Goal: Task Accomplishment & Management: Use online tool/utility

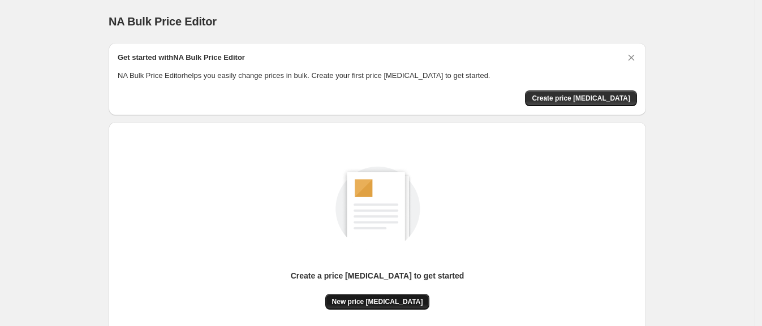
click at [372, 302] on span "New price change job" at bounding box center [377, 301] width 91 height 9
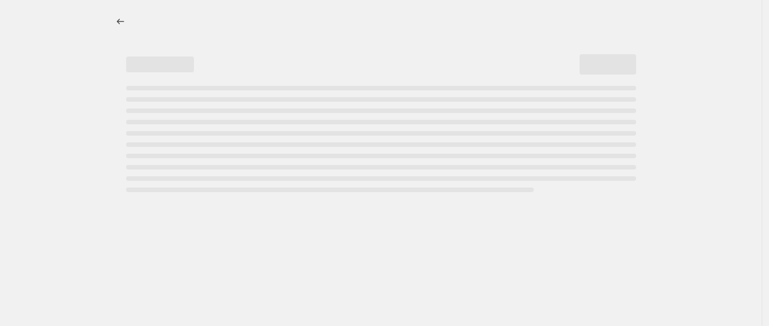
select select "percentage"
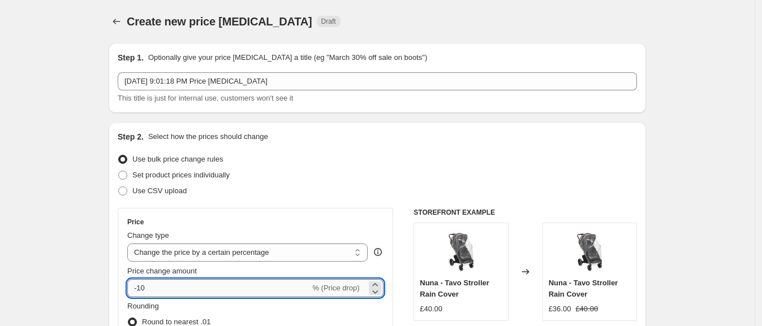
drag, startPoint x: 139, startPoint y: 288, endPoint x: 179, endPoint y: 282, distance: 41.3
click at [179, 282] on input "-10" at bounding box center [218, 288] width 183 height 18
type input "-37"
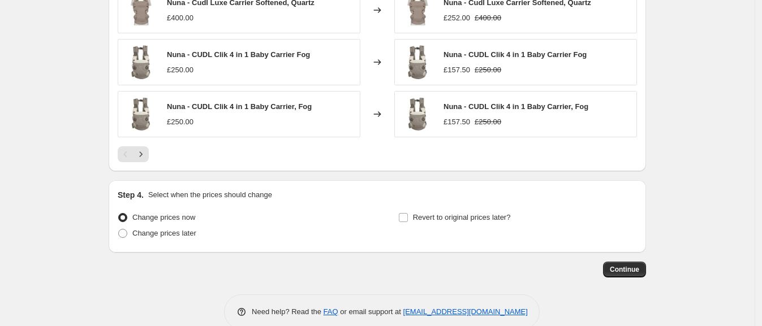
scroll to position [788, 0]
click at [632, 271] on span "Continue" at bounding box center [624, 268] width 29 height 9
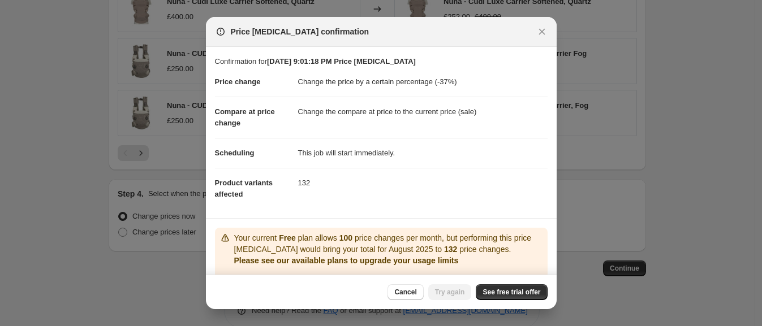
scroll to position [67, 0]
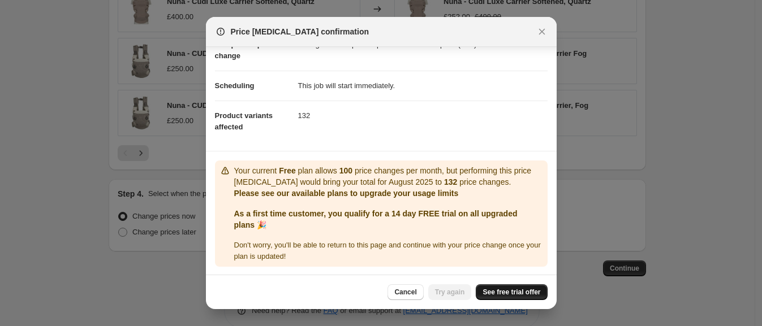
click at [504, 285] on link "See free trial offer" at bounding box center [511, 292] width 71 height 16
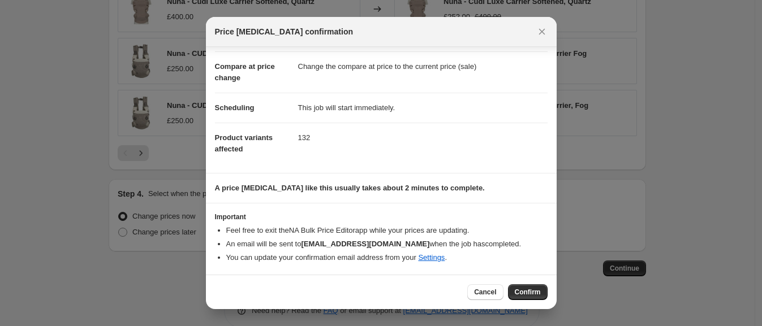
scroll to position [45, 0]
click at [539, 291] on span "Confirm" at bounding box center [528, 292] width 26 height 9
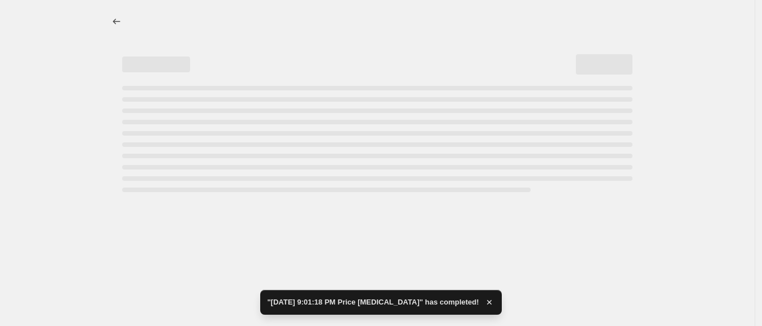
select select "percentage"
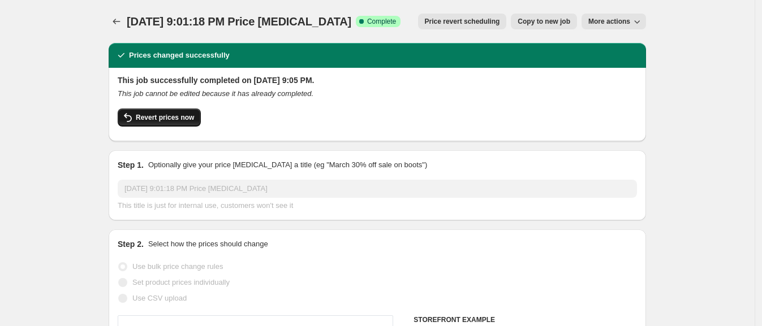
click at [170, 115] on span "Revert prices now" at bounding box center [165, 117] width 58 height 9
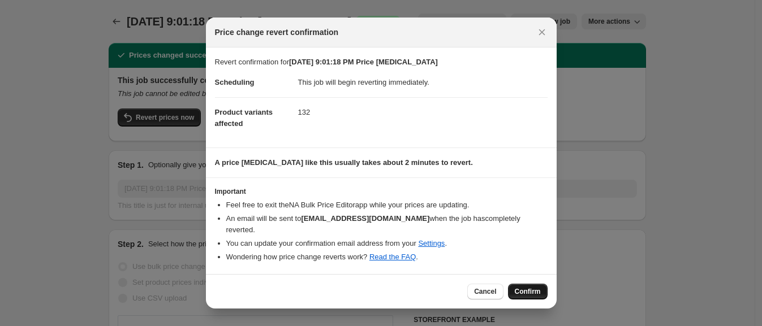
click at [529, 288] on span "Confirm" at bounding box center [528, 291] width 26 height 9
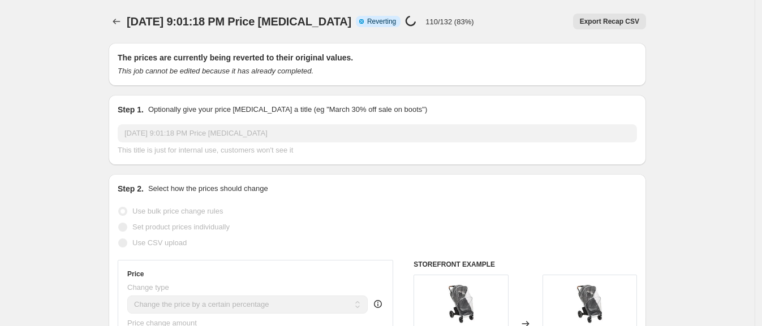
select select "percentage"
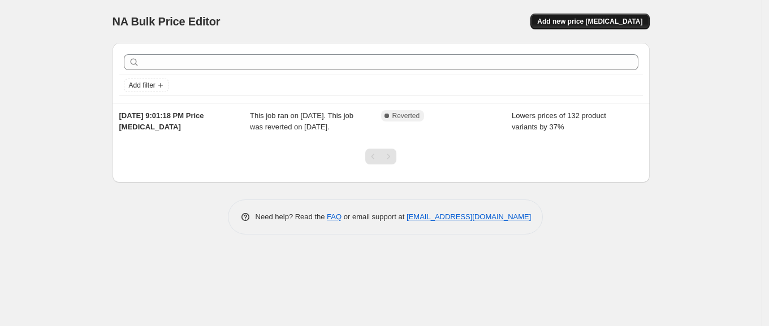
click at [637, 14] on button "Add new price change job" at bounding box center [589, 22] width 119 height 16
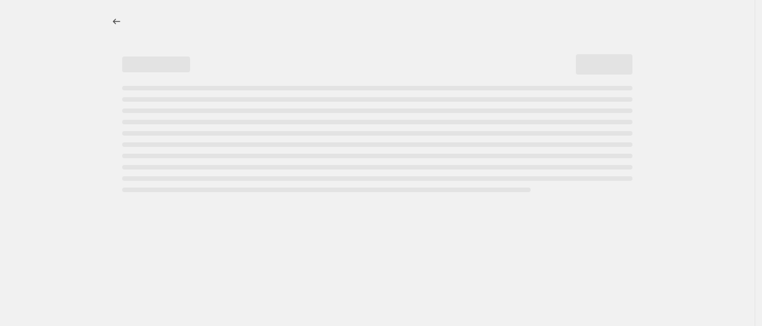
select select "percentage"
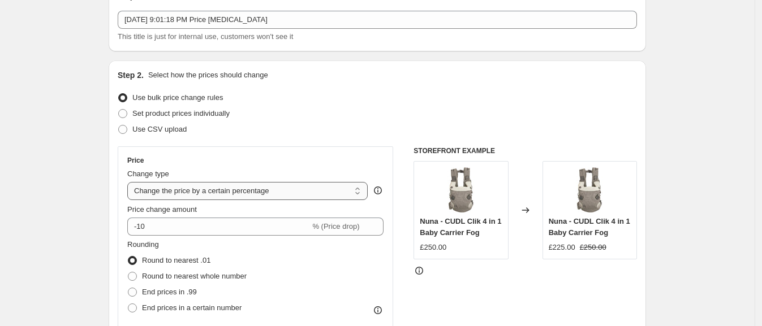
scroll to position [89, 0]
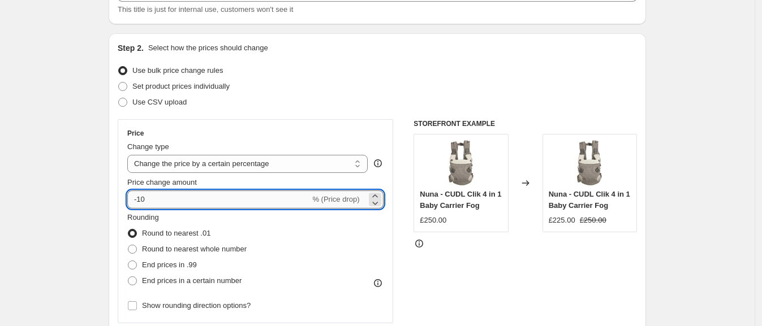
drag, startPoint x: 141, startPoint y: 198, endPoint x: 189, endPoint y: 193, distance: 48.3
click at [189, 193] on input "-10" at bounding box center [218, 200] width 183 height 18
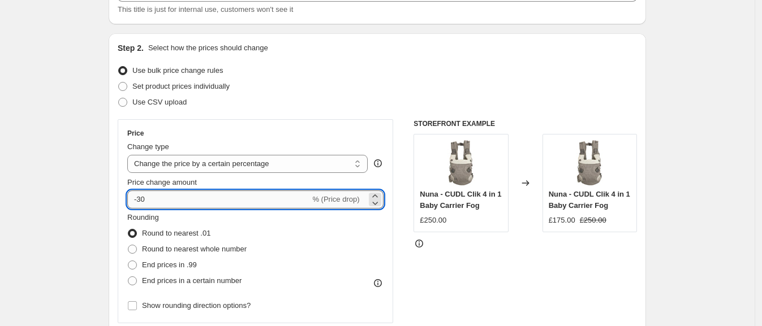
drag, startPoint x: 142, startPoint y: 197, endPoint x: 184, endPoint y: 197, distance: 42.4
click at [184, 197] on input "-30" at bounding box center [218, 200] width 183 height 18
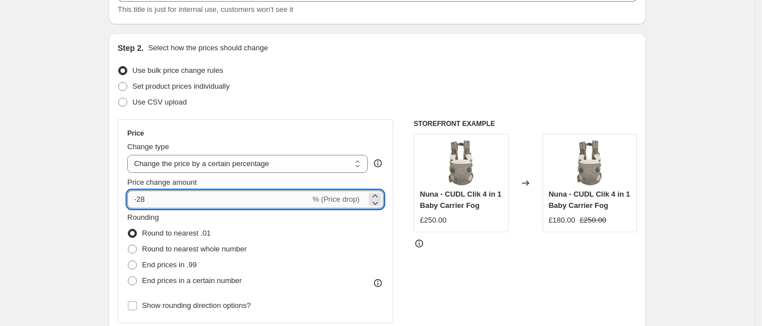
drag, startPoint x: 145, startPoint y: 195, endPoint x: 162, endPoint y: 195, distance: 17.0
click at [162, 195] on input "-28" at bounding box center [218, 200] width 183 height 18
type input "-26"
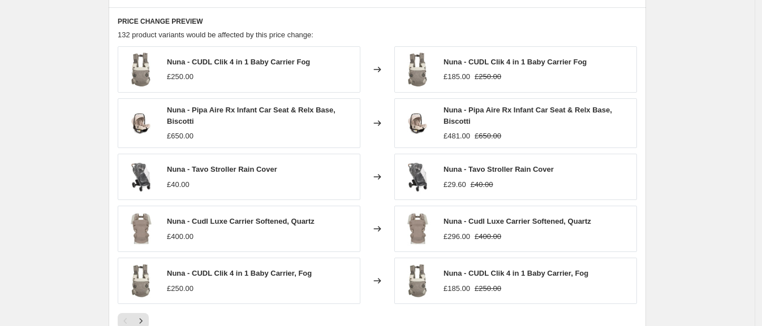
scroll to position [806, 0]
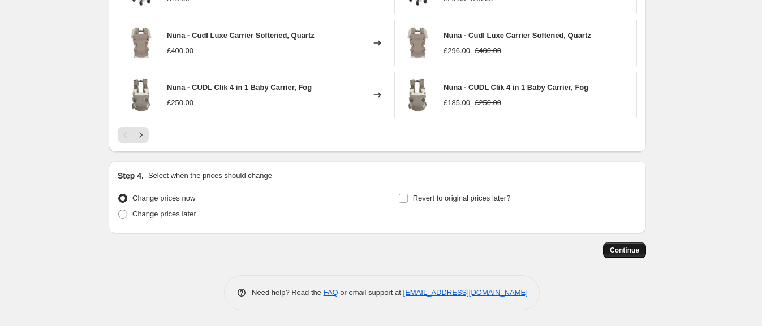
click at [625, 246] on span "Continue" at bounding box center [624, 250] width 29 height 9
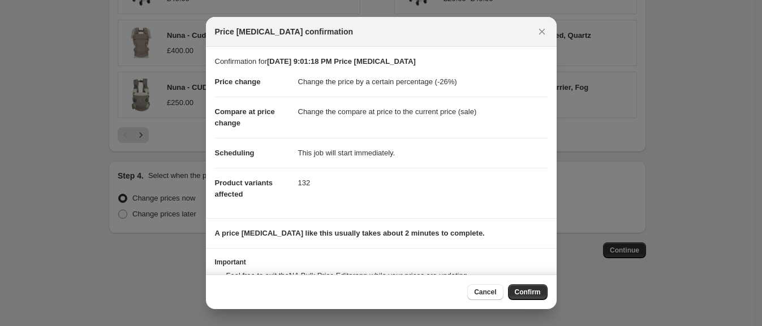
scroll to position [45, 0]
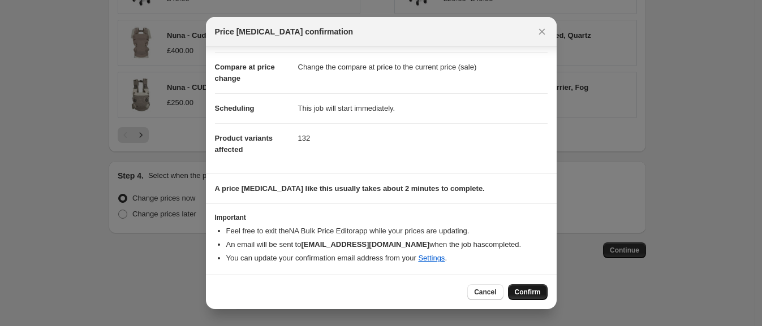
click at [528, 286] on button "Confirm" at bounding box center [528, 292] width 40 height 16
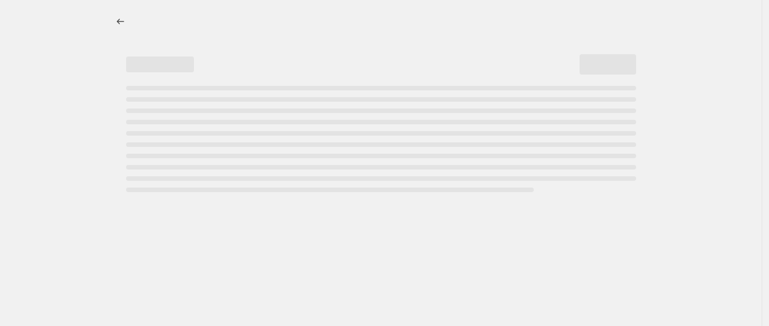
select select "percentage"
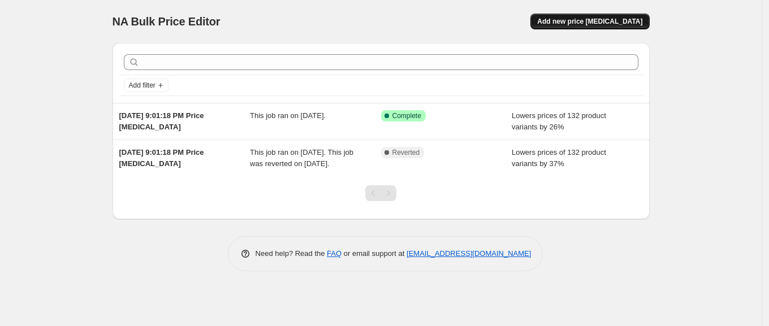
click at [616, 20] on span "Add new price change job" at bounding box center [589, 21] width 105 height 9
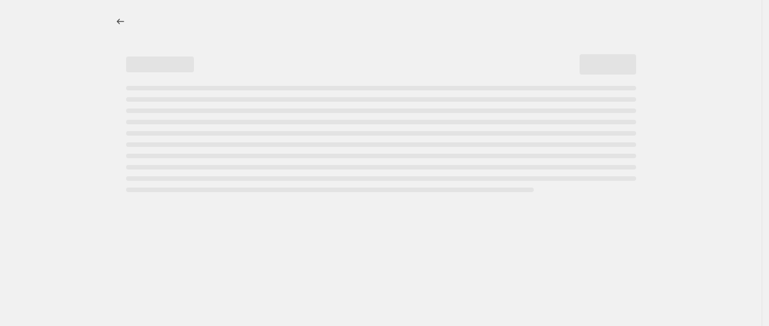
select select "percentage"
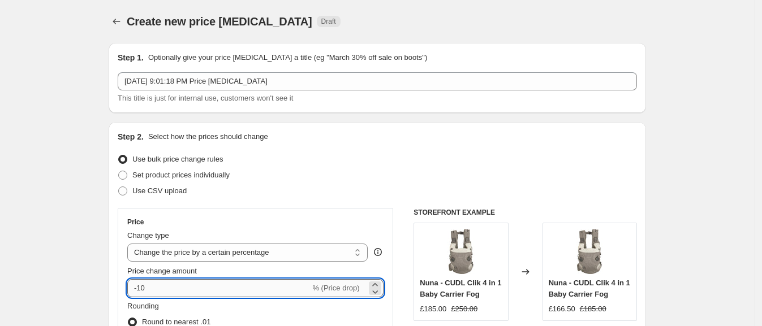
drag, startPoint x: 141, startPoint y: 286, endPoint x: 191, endPoint y: 286, distance: 49.2
click at [191, 286] on input "-10" at bounding box center [218, 288] width 183 height 18
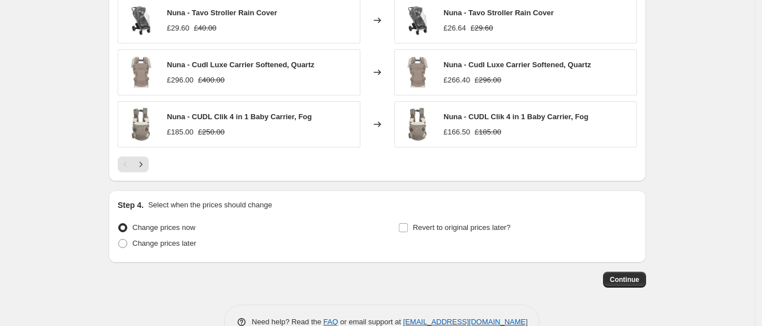
scroll to position [802, 0]
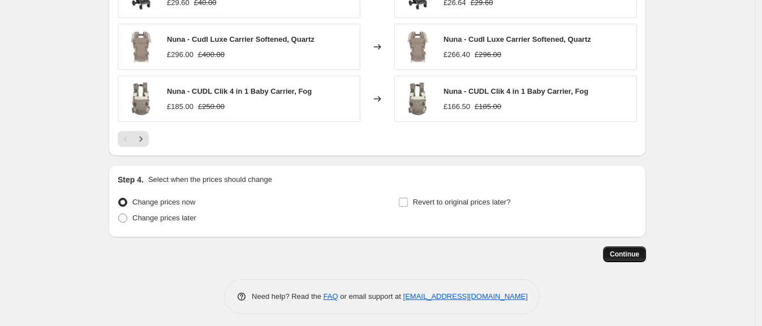
type input "-49"
click at [633, 251] on span "Continue" at bounding box center [624, 254] width 29 height 9
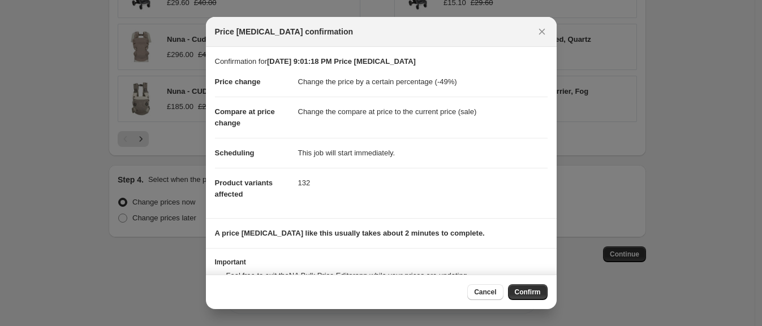
scroll to position [45, 0]
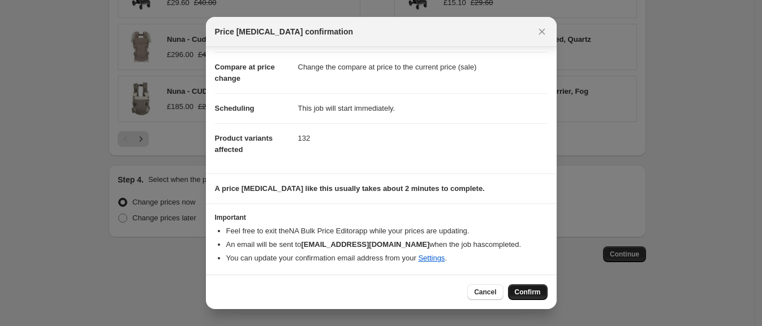
click at [534, 293] on span "Confirm" at bounding box center [528, 292] width 26 height 9
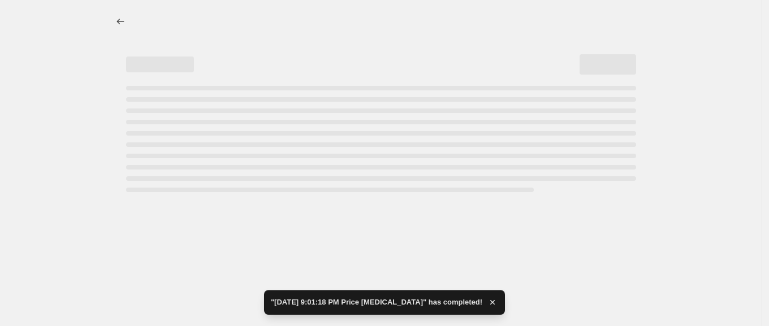
select select "percentage"
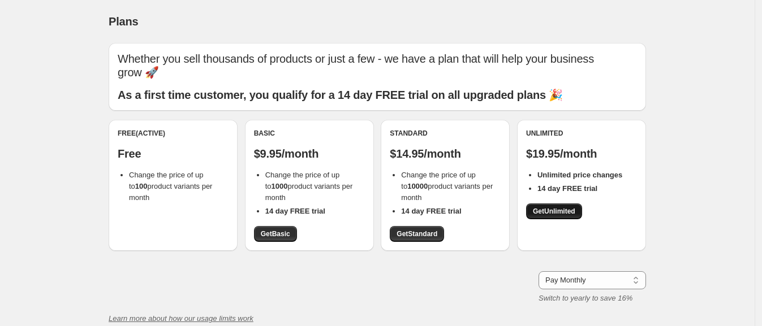
click at [545, 208] on span "Get Unlimited" at bounding box center [554, 211] width 42 height 9
